Goal: Task Accomplishment & Management: Manage account settings

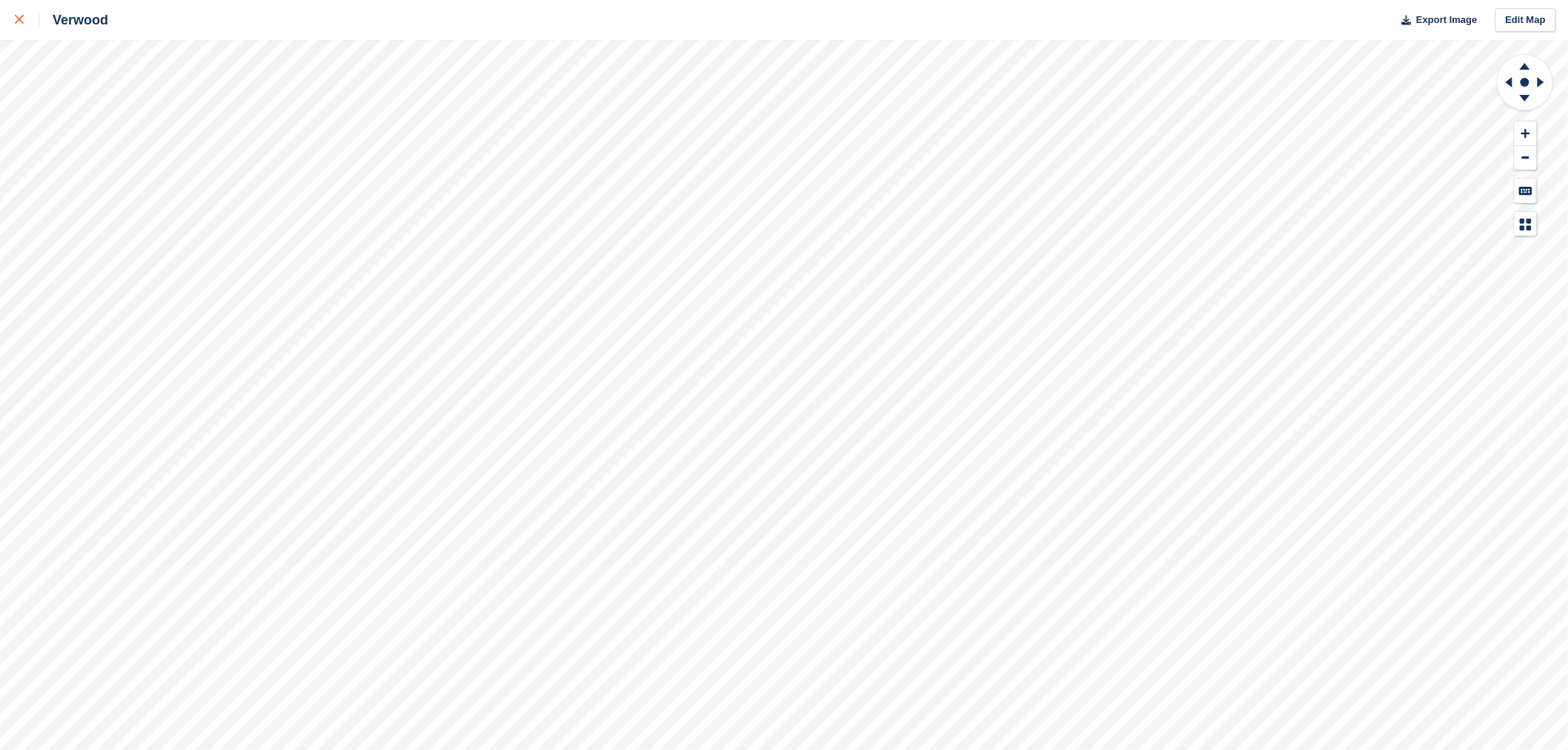
click at [12, 16] on link at bounding box center [19, 19] width 40 height 40
click at [17, 16] on icon at bounding box center [19, 19] width 9 height 9
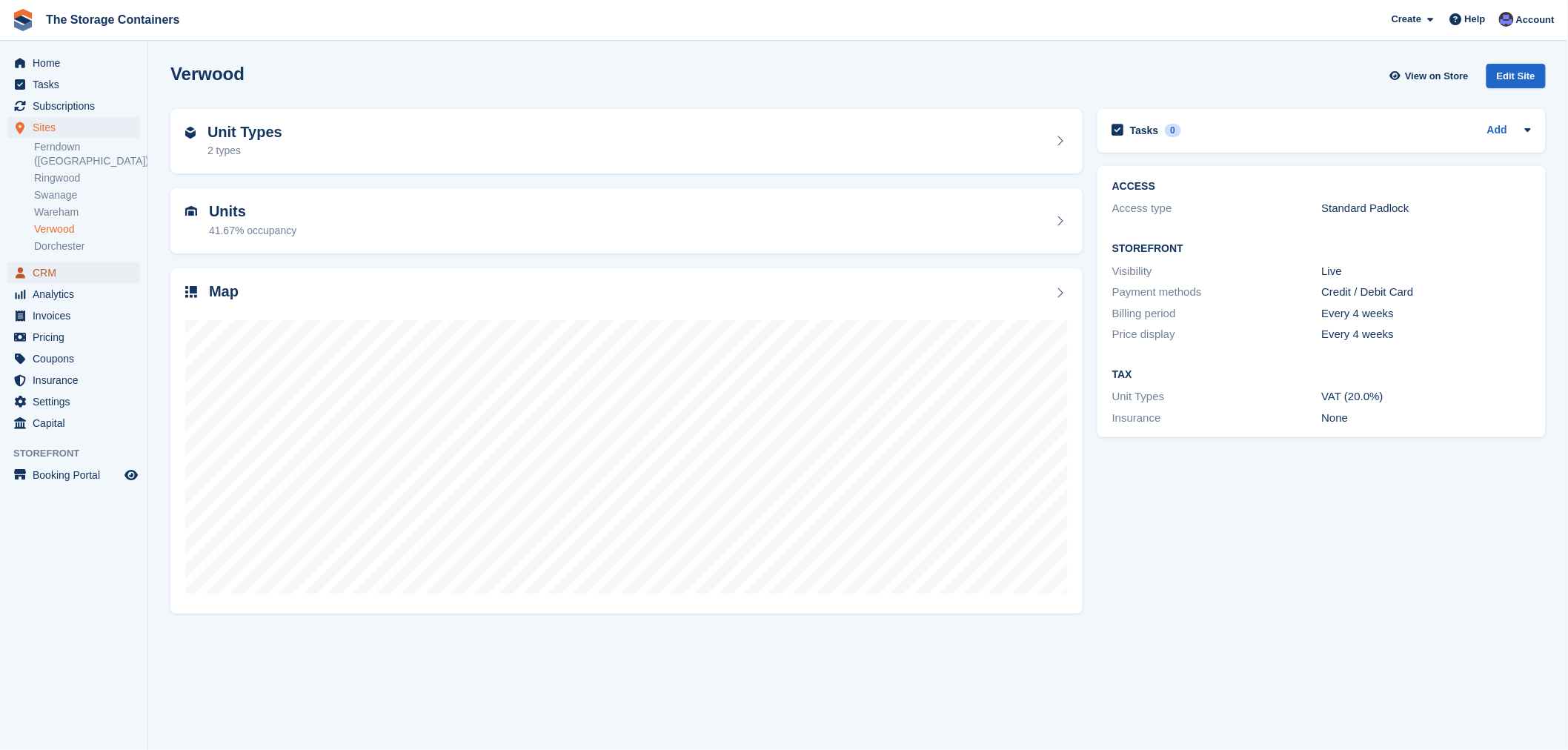
click at [53, 262] on span "CRM" at bounding box center [77, 273] width 89 height 21
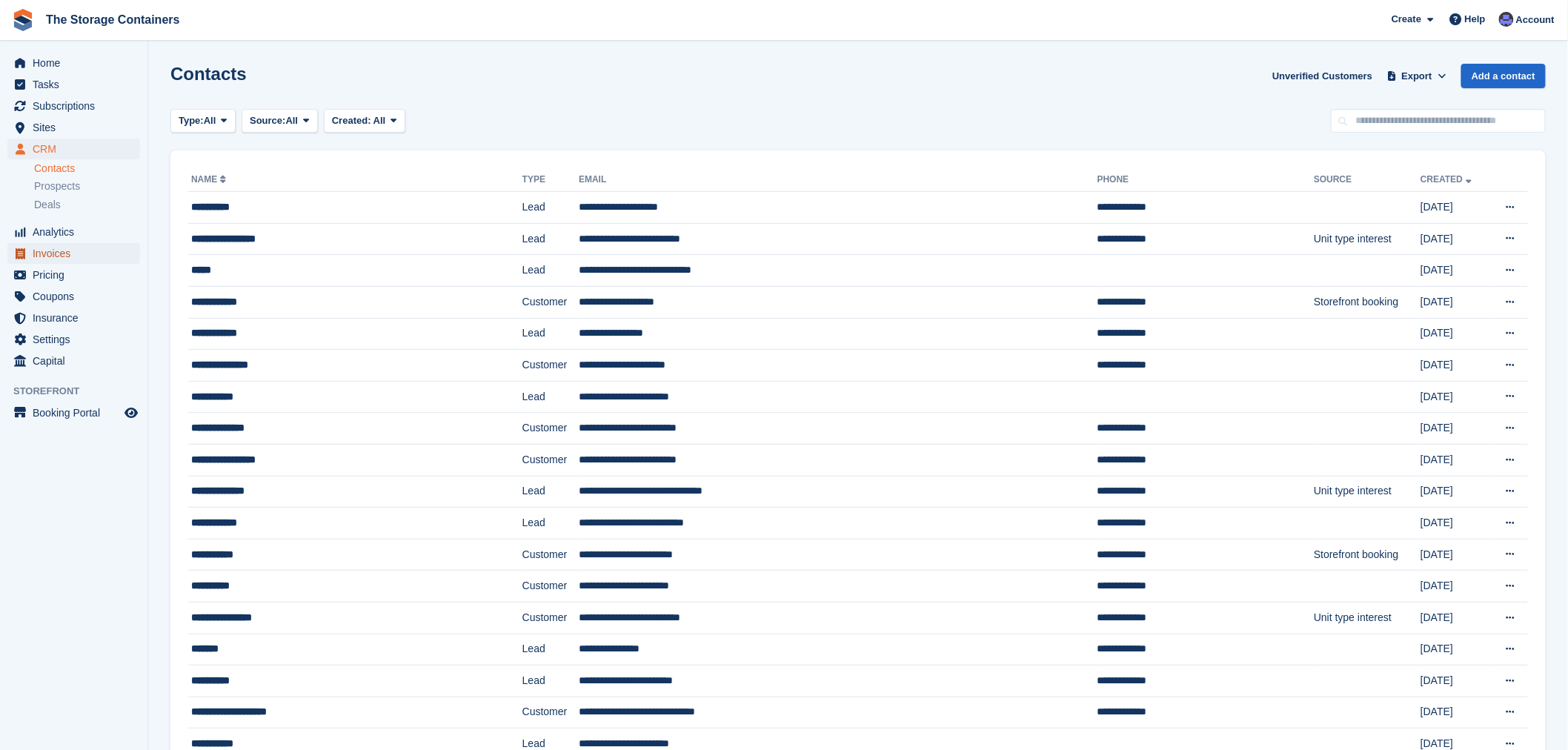
click at [72, 252] on span "Invoices" at bounding box center [77, 253] width 89 height 21
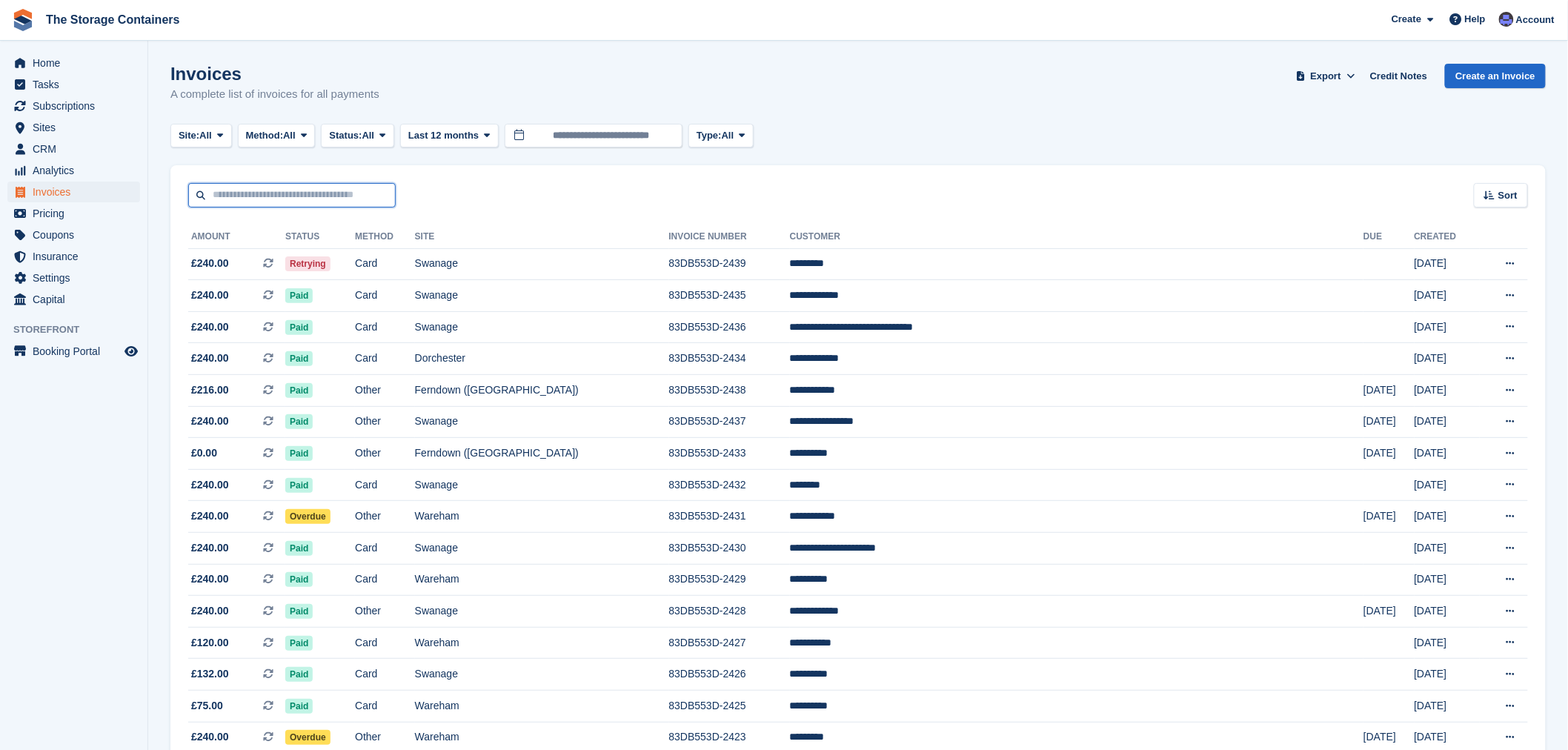
click at [302, 195] on input "text" at bounding box center [292, 195] width 207 height 25
type input "****"
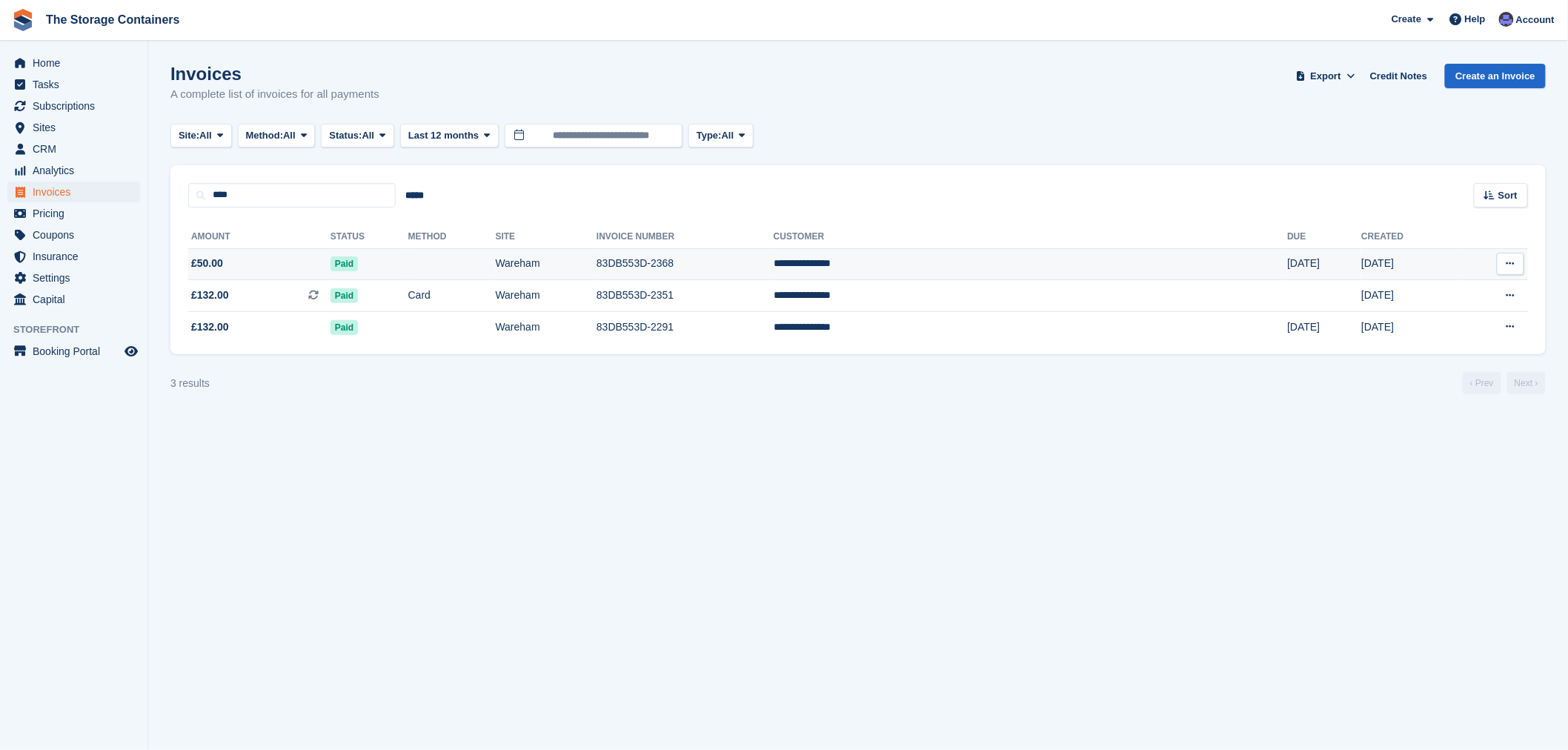
click at [486, 262] on td at bounding box center [452, 264] width 88 height 32
